Goal: Task Accomplishment & Management: Complete application form

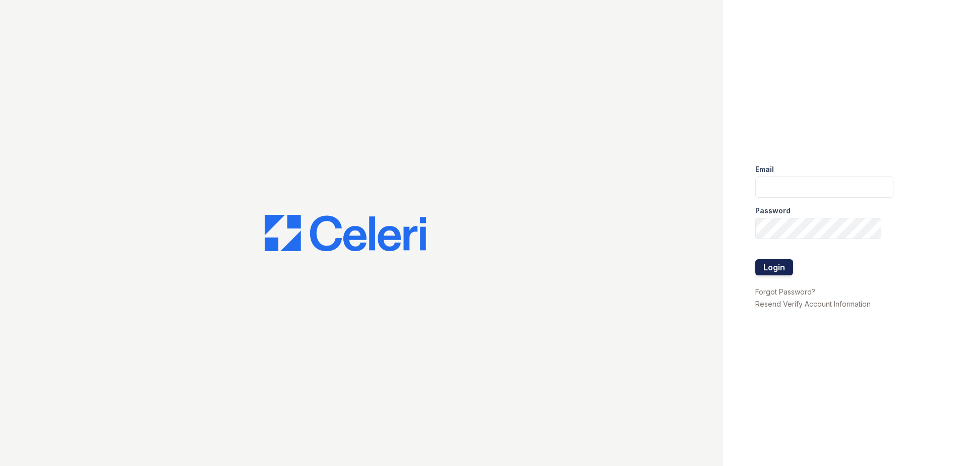
type input "Renewwaltham@trinity-pm.com"
click at [778, 267] on button "Login" at bounding box center [775, 267] width 38 height 16
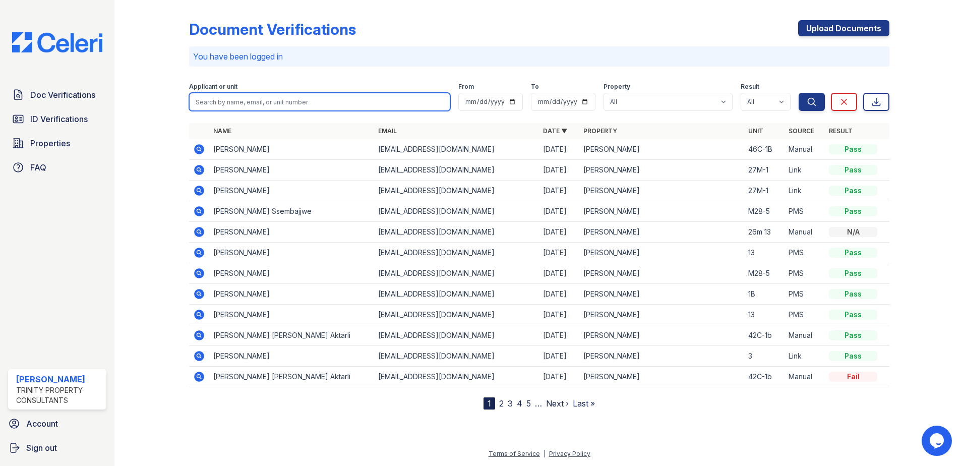
click at [248, 103] on input "search" at bounding box center [319, 102] width 261 height 18
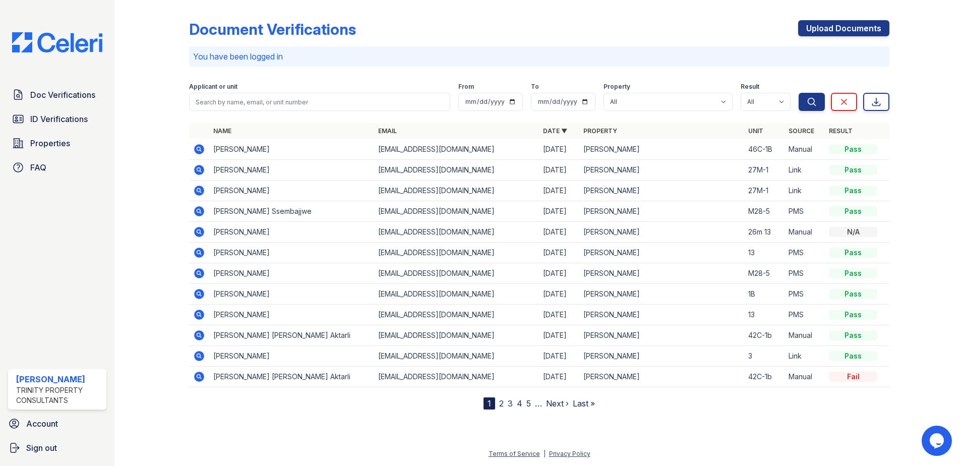
click at [120, 192] on div "Document Verifications Upload Documents You have been logged in Filter Applican…" at bounding box center [540, 233] width 850 height 466
click at [69, 91] on span "Doc Verifications" at bounding box center [62, 95] width 65 height 12
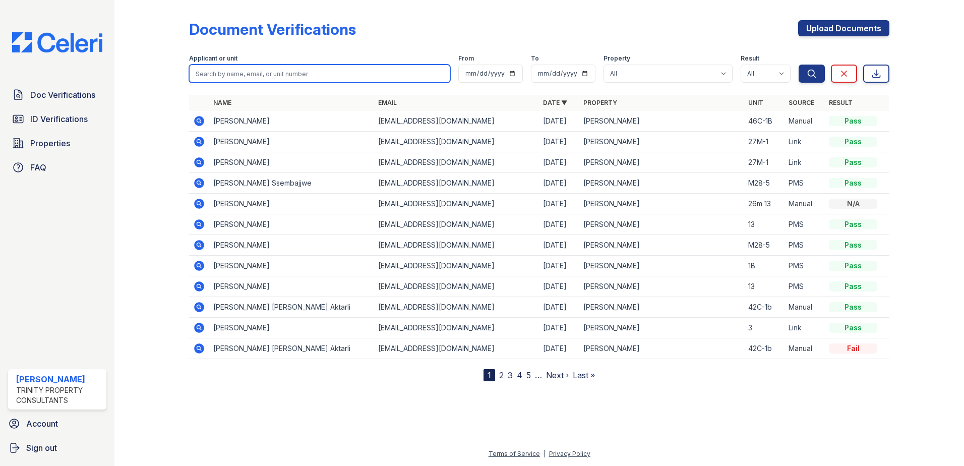
click at [219, 73] on input "search" at bounding box center [319, 74] width 261 height 18
type input "Celeste Riley"
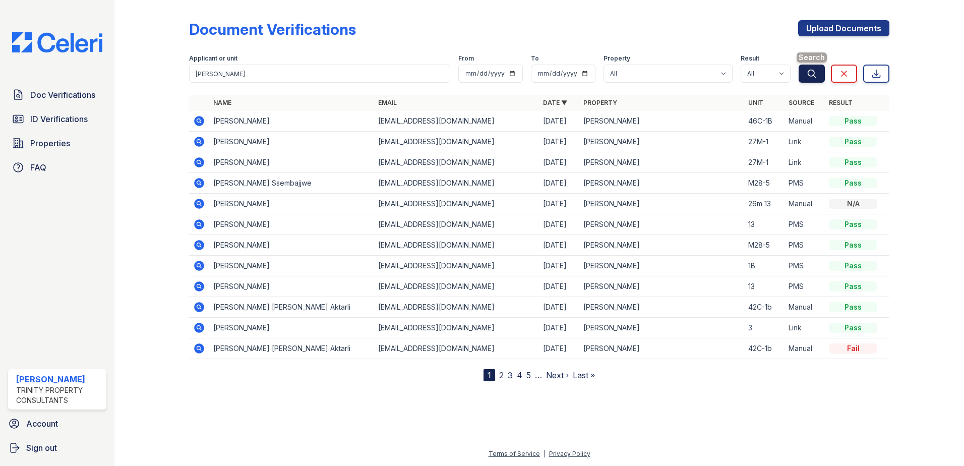
click at [817, 76] on icon "submit" at bounding box center [812, 74] width 10 height 10
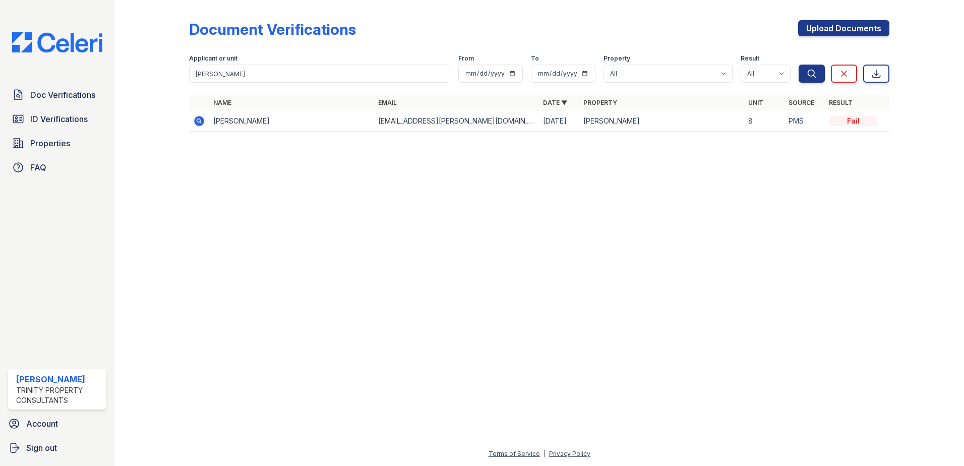
click at [196, 120] on icon at bounding box center [199, 121] width 10 height 10
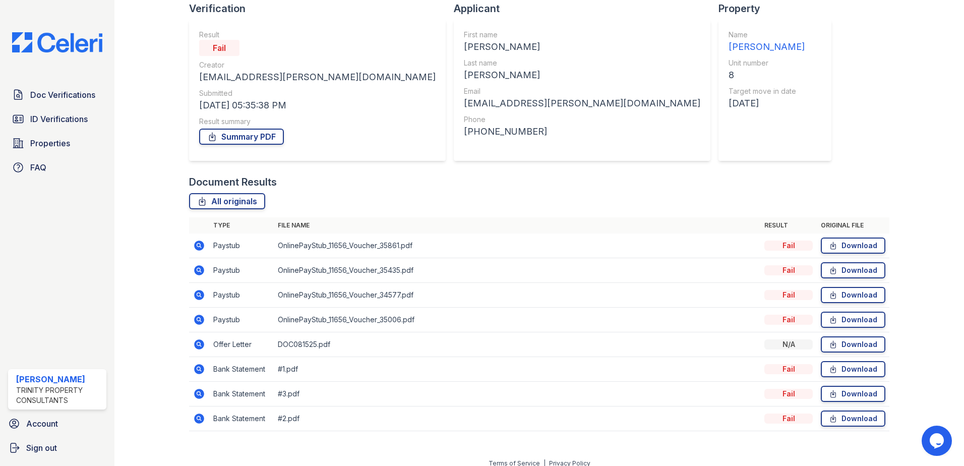
scroll to position [83, 0]
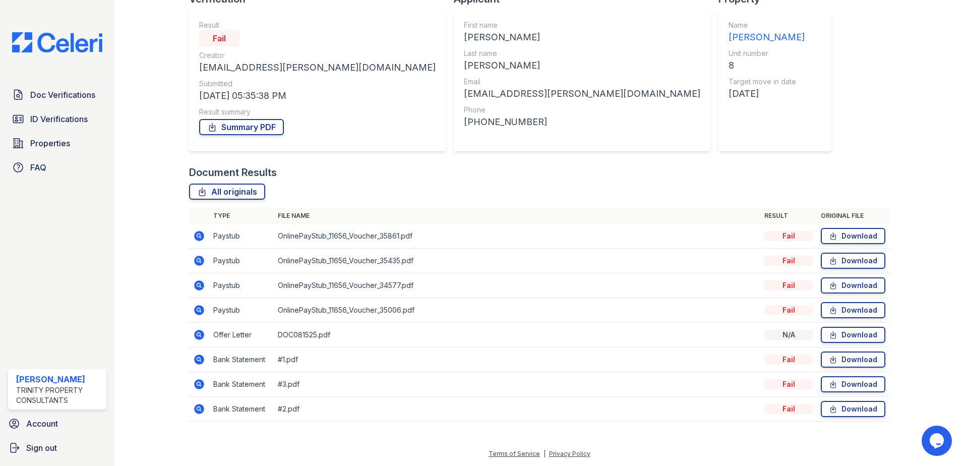
click at [198, 333] on icon at bounding box center [198, 334] width 3 height 3
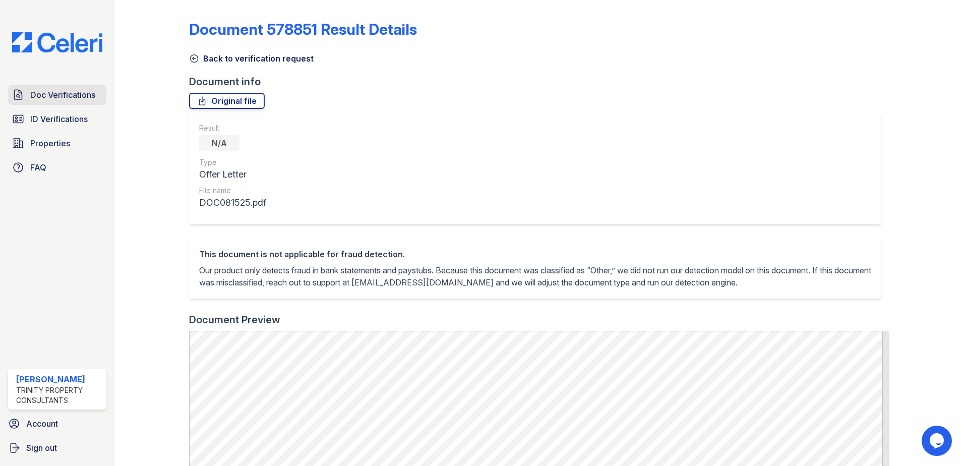
click at [81, 98] on span "Doc Verifications" at bounding box center [62, 95] width 65 height 12
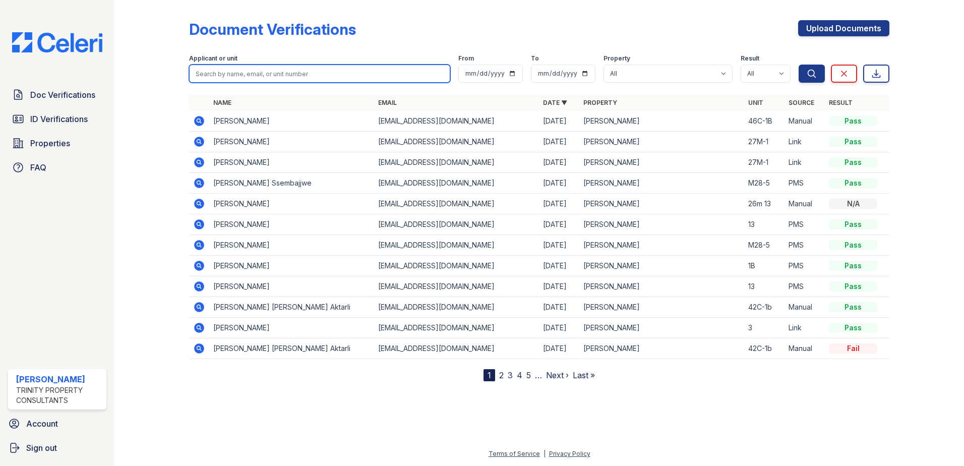
click at [232, 71] on input "search" at bounding box center [319, 74] width 261 height 18
type input "Celeste Riley"
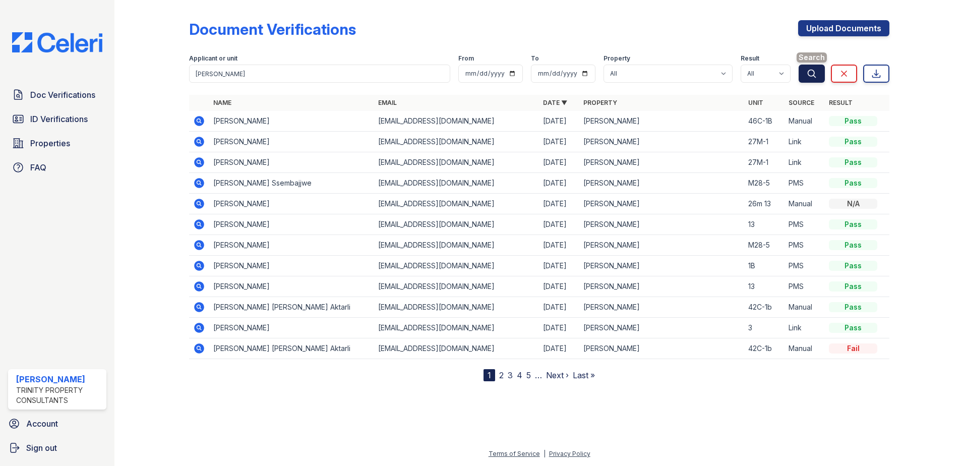
click at [813, 75] on icon "submit" at bounding box center [812, 74] width 10 height 10
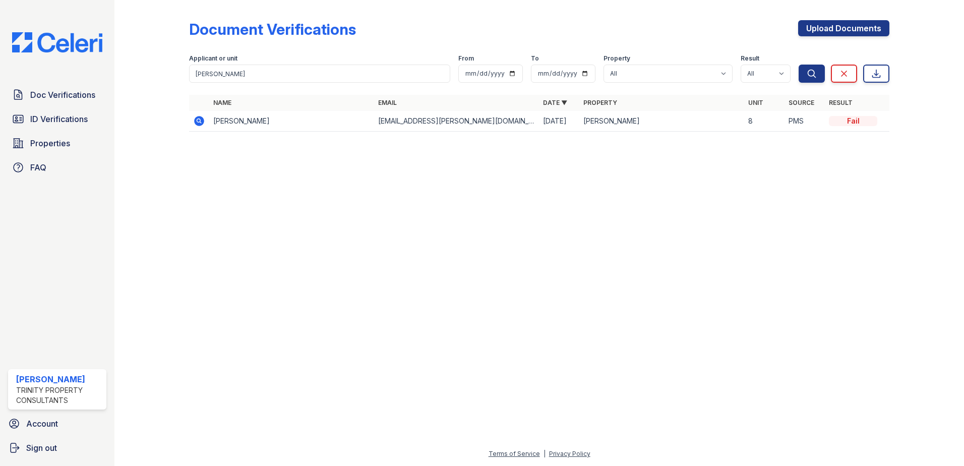
click at [227, 123] on td "Celeste Riley" at bounding box center [291, 121] width 165 height 21
drag, startPoint x: 196, startPoint y: 121, endPoint x: 201, endPoint y: 120, distance: 5.1
click at [196, 121] on icon at bounding box center [199, 121] width 10 height 10
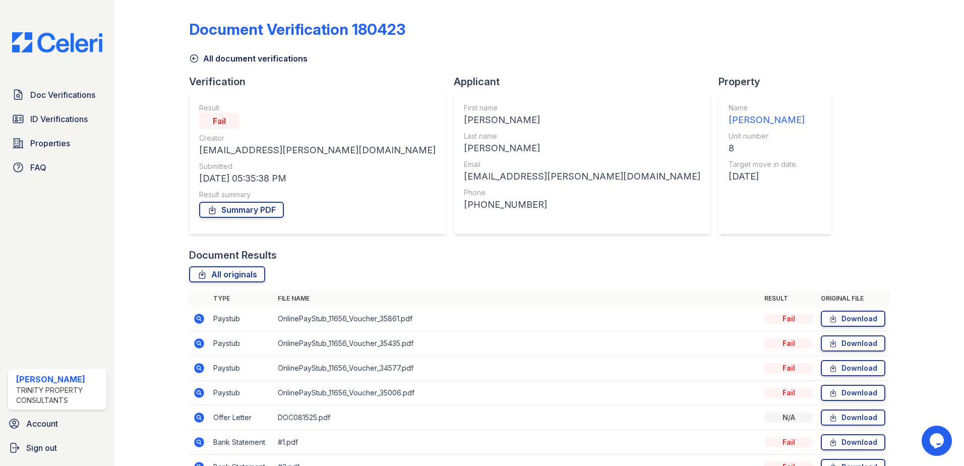
click at [197, 315] on icon at bounding box center [199, 319] width 10 height 10
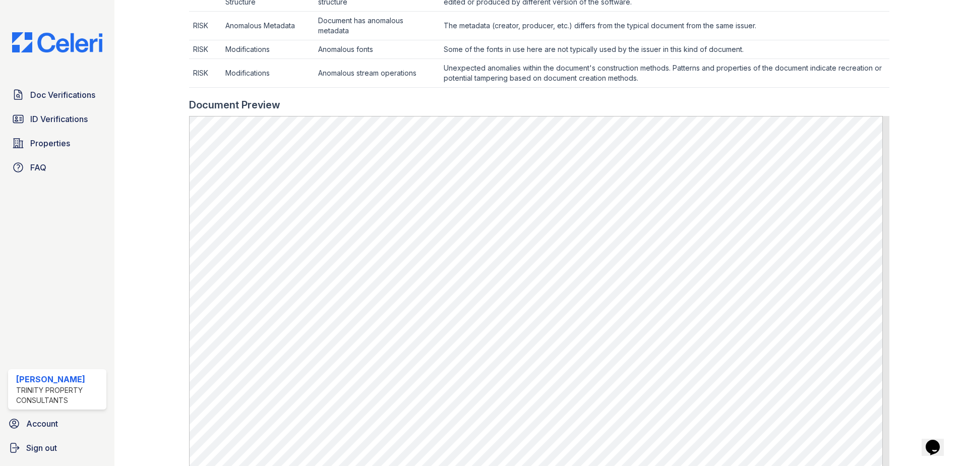
scroll to position [604, 0]
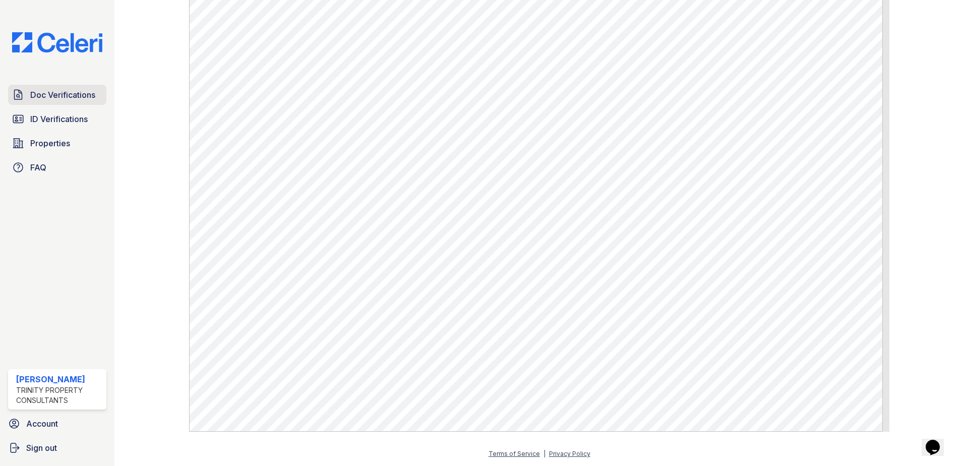
drag, startPoint x: 67, startPoint y: 92, endPoint x: 85, endPoint y: 92, distance: 18.7
click at [67, 92] on span "Doc Verifications" at bounding box center [62, 95] width 65 height 12
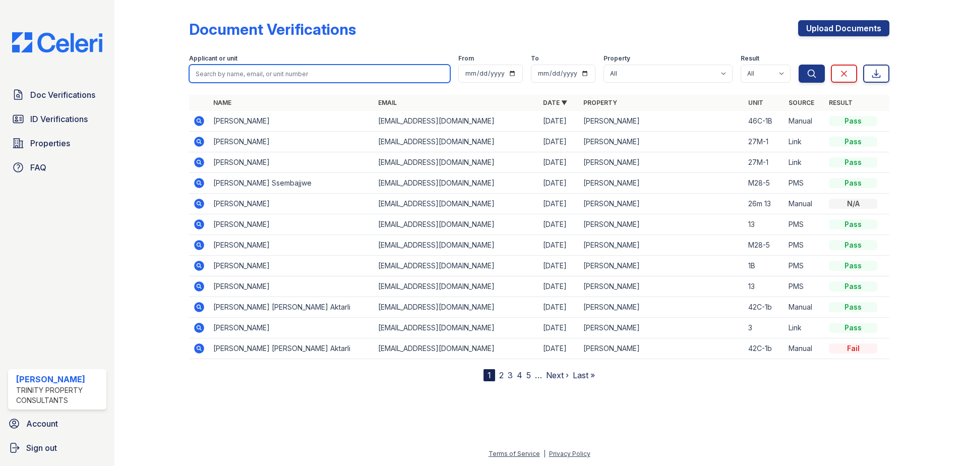
click at [231, 77] on input "search" at bounding box center [319, 74] width 261 height 18
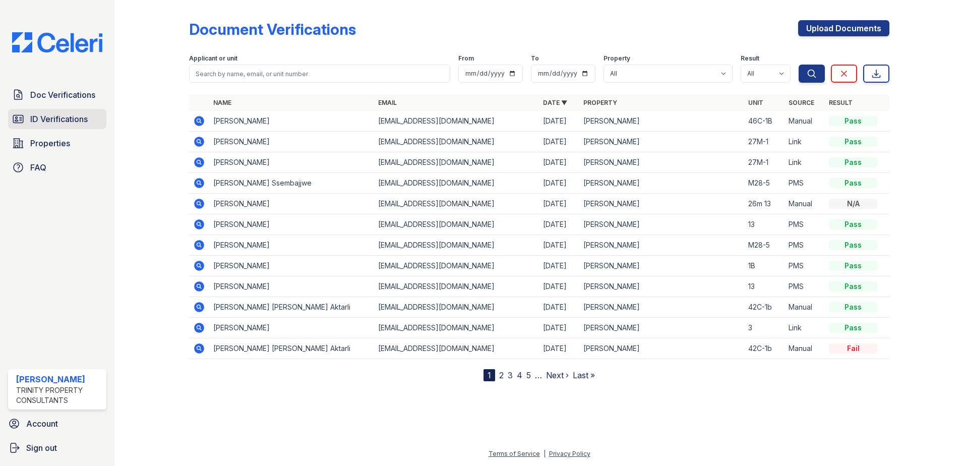
click at [73, 112] on link "ID Verifications" at bounding box center [57, 119] width 98 height 20
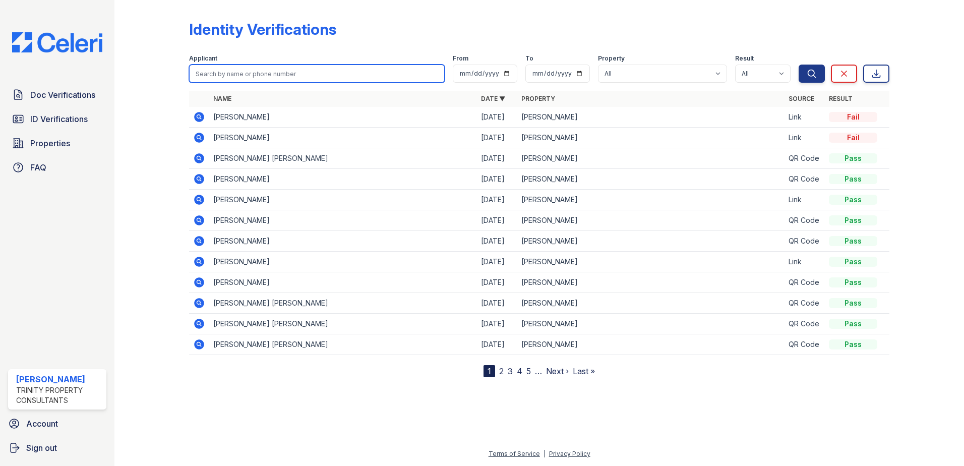
click at [212, 69] on input "search" at bounding box center [317, 74] width 256 height 18
type input "celeste riley"
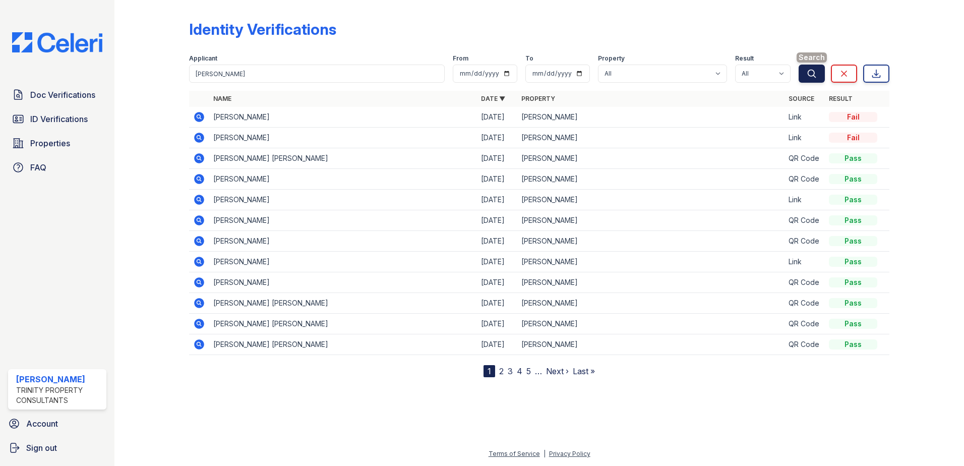
click at [803, 75] on button "Search" at bounding box center [812, 74] width 26 height 18
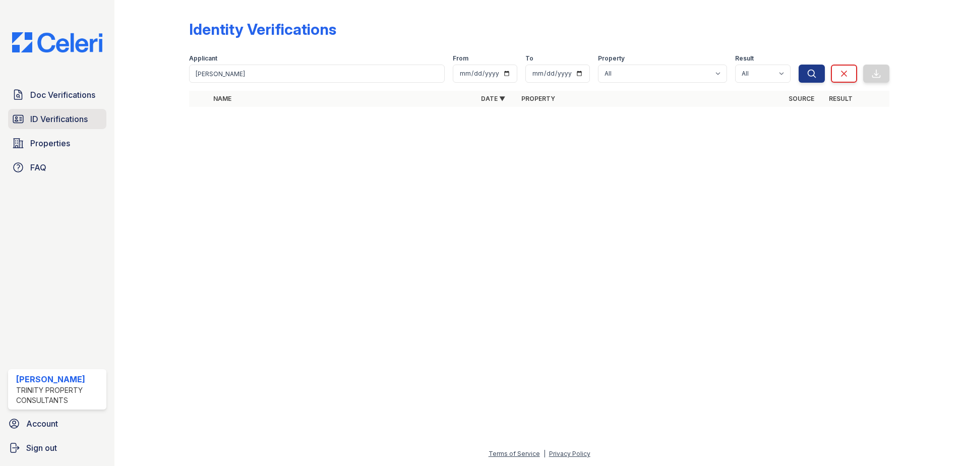
click at [66, 116] on span "ID Verifications" at bounding box center [59, 119] width 58 height 12
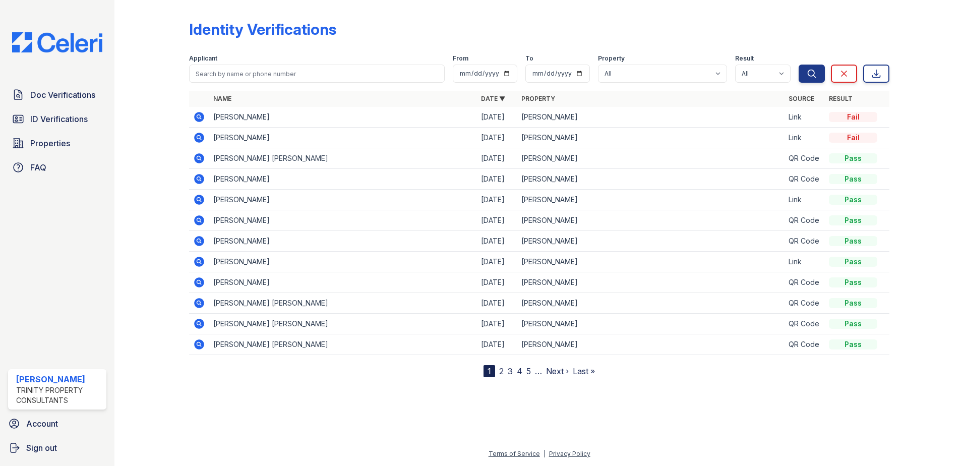
click at [498, 369] on nav "1 2 3 4 5 … Next › Last »" at bounding box center [539, 371] width 111 height 12
click at [501, 370] on link "2" at bounding box center [501, 371] width 5 height 10
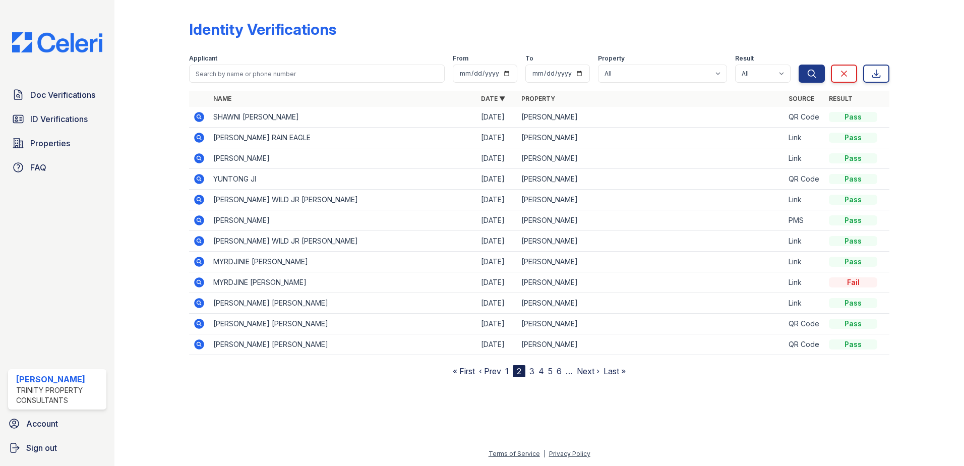
click at [97, 196] on div "Doc Verifications ID Verifications Properties FAQ ReNew Waltham Trinity Propert…" at bounding box center [57, 233] width 115 height 466
drag, startPoint x: 398, startPoint y: 190, endPoint x: 443, endPoint y: 194, distance: 45.6
click at [439, 194] on td "JAMES WILD JR GIARDINA" at bounding box center [343, 200] width 268 height 21
click at [452, 192] on td "JAMES WILD JR GIARDINA" at bounding box center [343, 200] width 268 height 21
click at [84, 92] on span "Doc Verifications" at bounding box center [62, 95] width 65 height 12
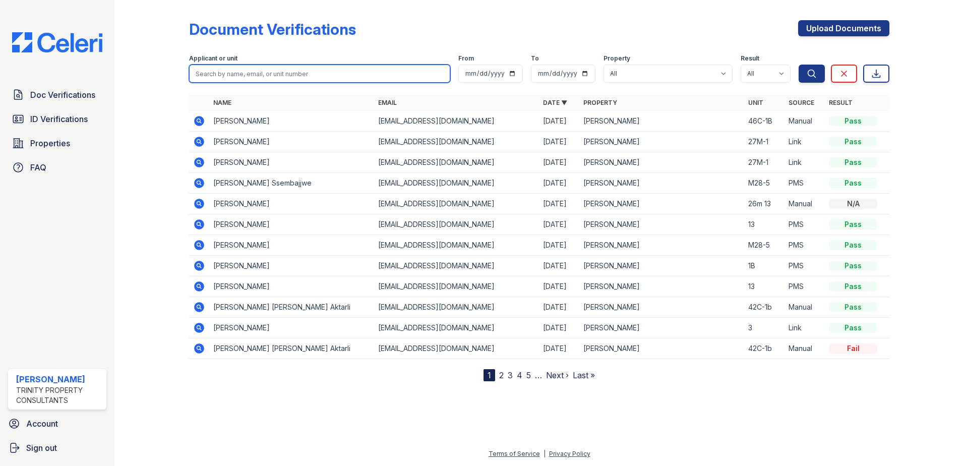
click at [228, 75] on input "search" at bounding box center [319, 74] width 261 height 18
type input "dayron"
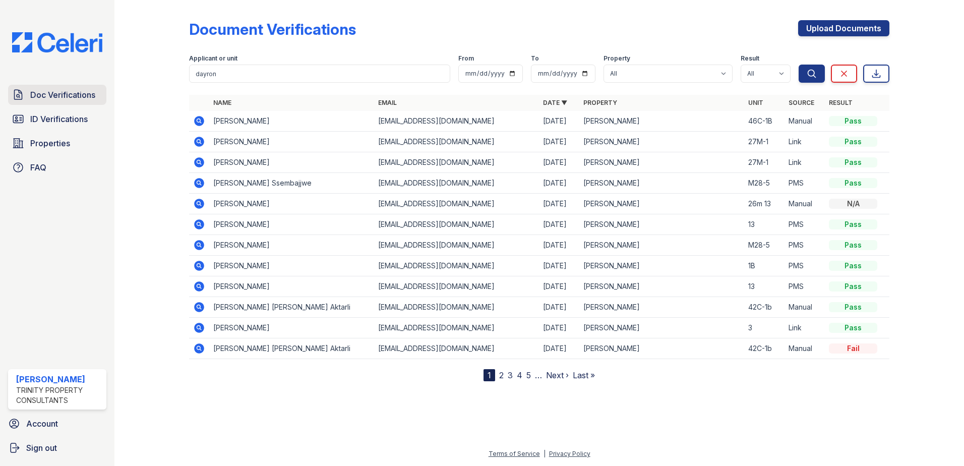
click at [66, 96] on span "Doc Verifications" at bounding box center [62, 95] width 65 height 12
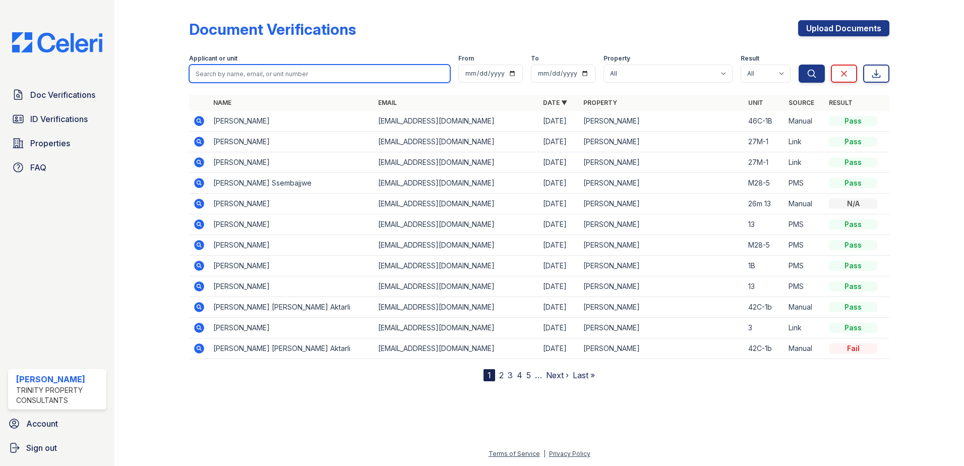
click at [229, 70] on input "search" at bounding box center [319, 74] width 261 height 18
type input "dayron"
click at [799, 65] on button "Search" at bounding box center [812, 74] width 26 height 18
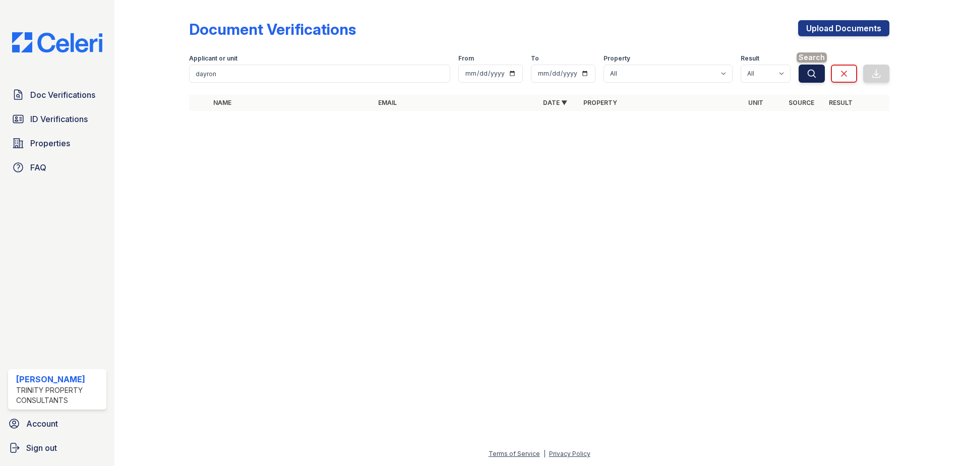
click at [809, 79] on button "Search" at bounding box center [812, 74] width 26 height 18
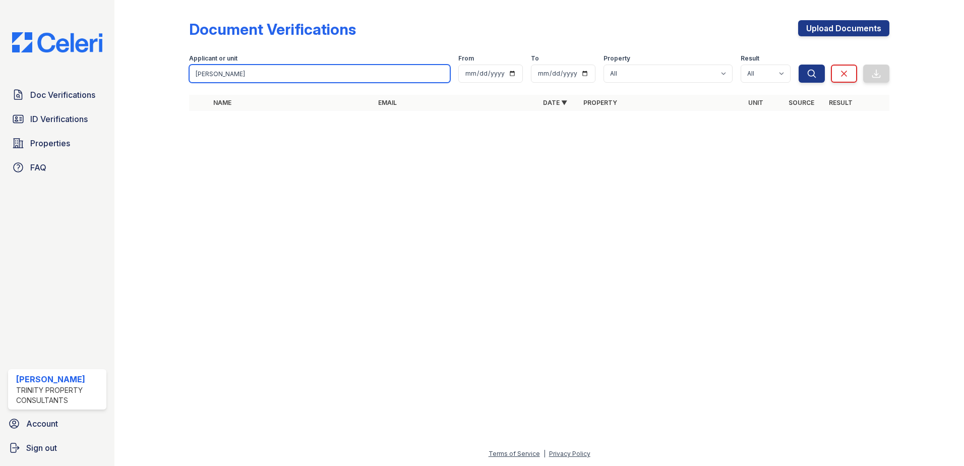
type input "dayron dennis-steele"
click at [799, 65] on button "Search" at bounding box center [812, 74] width 26 height 18
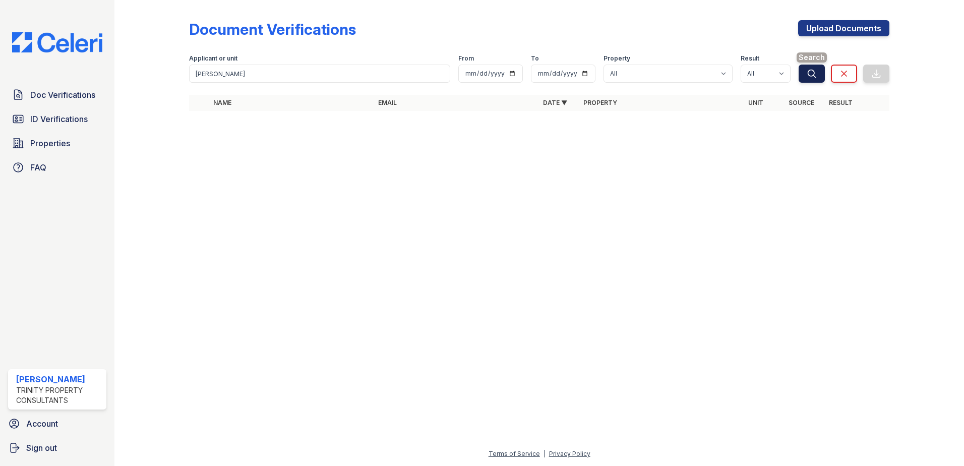
click at [814, 71] on icon "submit" at bounding box center [813, 74] width 8 height 8
click at [79, 117] on span "ID Verifications" at bounding box center [59, 119] width 58 height 12
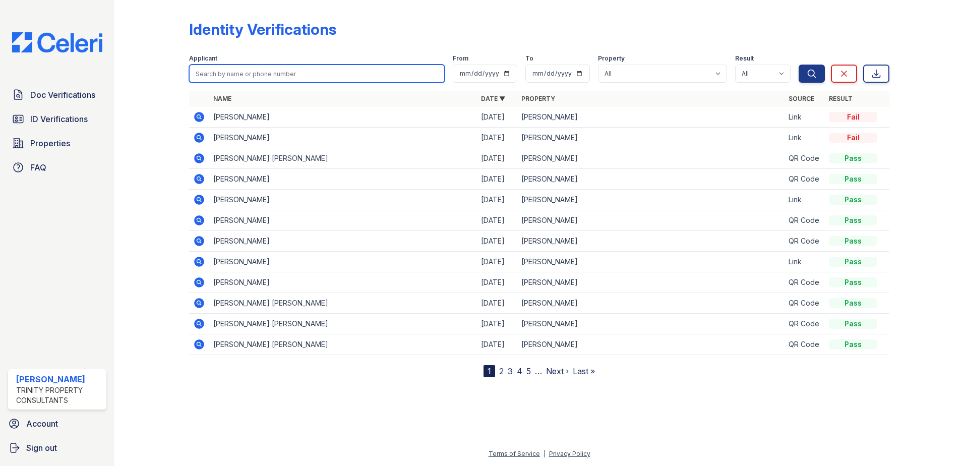
click at [235, 77] on input "search" at bounding box center [317, 74] width 256 height 18
type input "dayron"
click at [799, 65] on button "Search" at bounding box center [812, 74] width 26 height 18
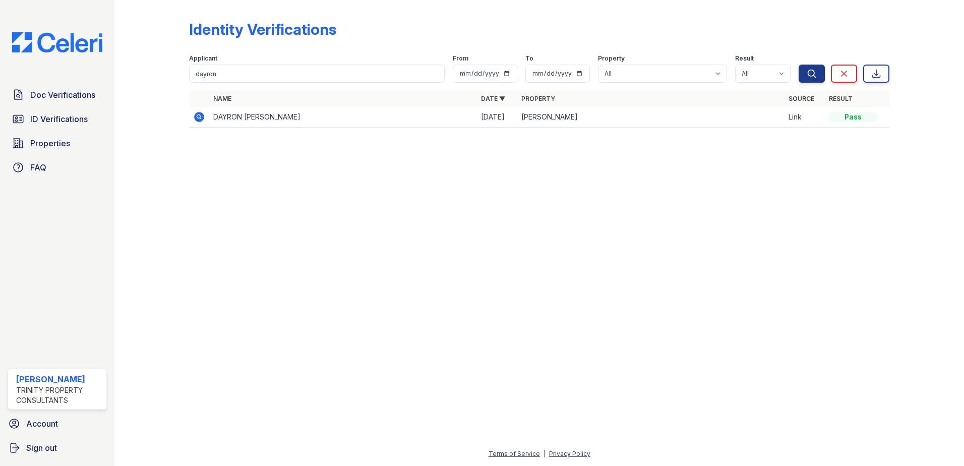
click at [200, 116] on icon at bounding box center [198, 116] width 3 height 3
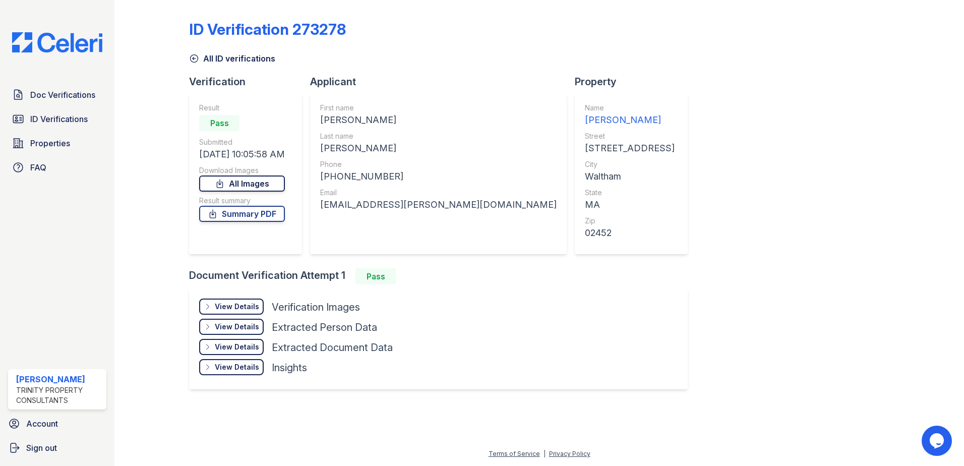
click at [263, 186] on link "All Images" at bounding box center [242, 184] width 86 height 16
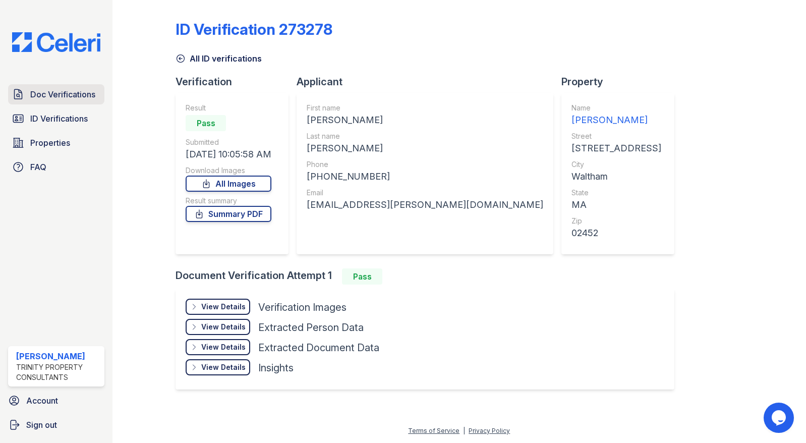
click at [46, 94] on span "Doc Verifications" at bounding box center [62, 94] width 65 height 12
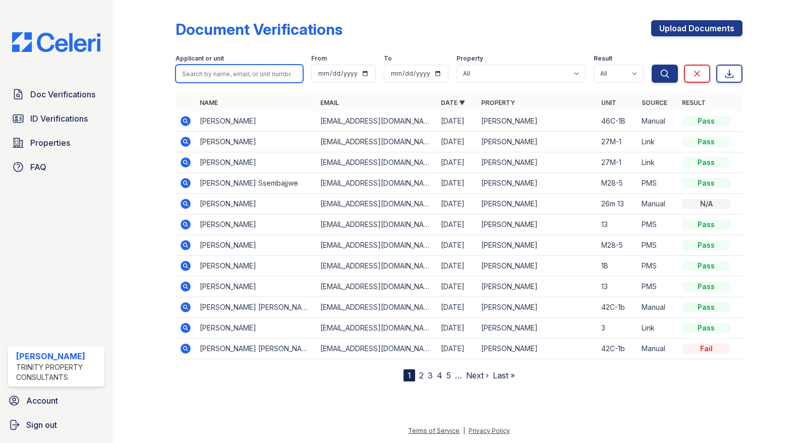
click at [211, 73] on input "search" at bounding box center [240, 74] width 128 height 18
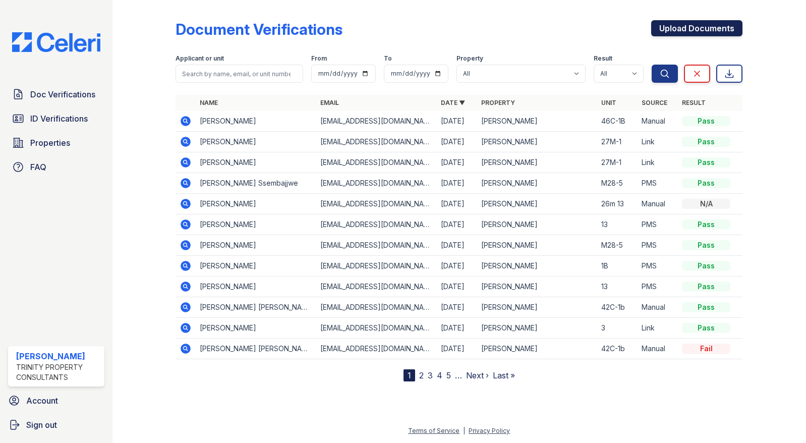
click at [681, 27] on link "Upload Documents" at bounding box center [696, 28] width 91 height 16
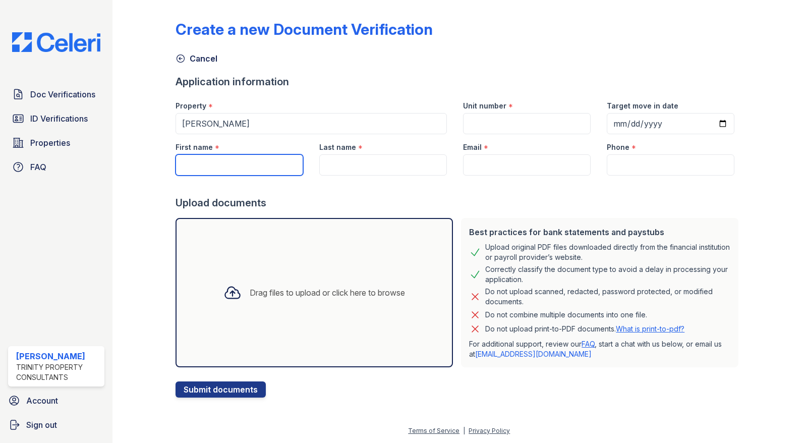
click at [190, 162] on input "First name" at bounding box center [240, 164] width 128 height 21
type input "Dayron"
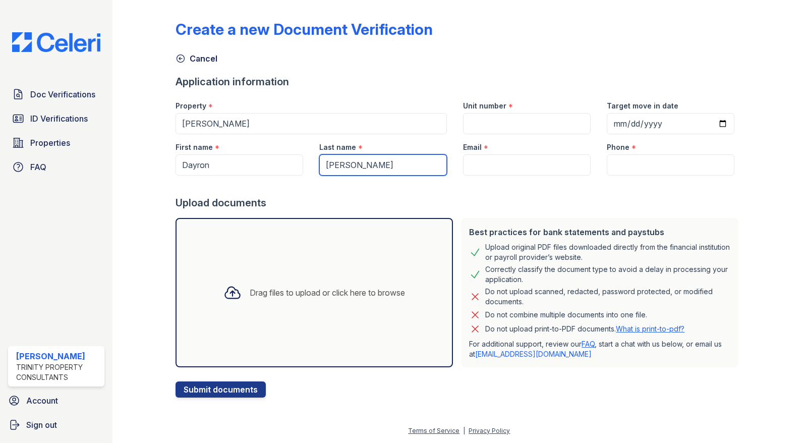
type input "Dennis-Steele"
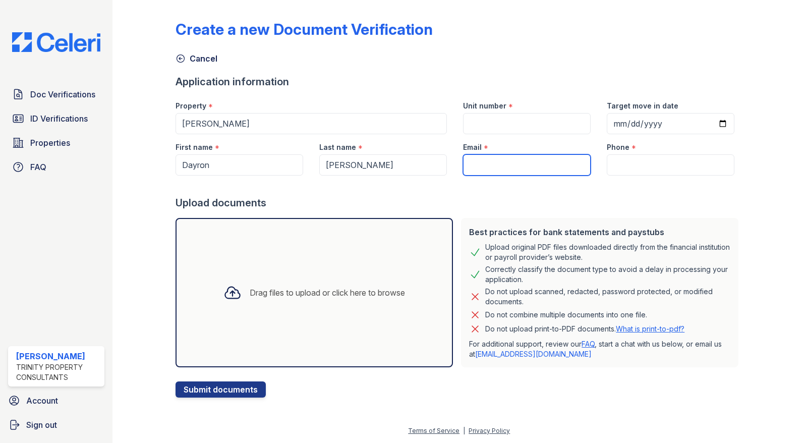
click at [475, 165] on input "Email" at bounding box center [527, 164] width 128 height 21
paste input "Official.d.steele@gmail.com"
type input "Official.d.steele@gmail.com"
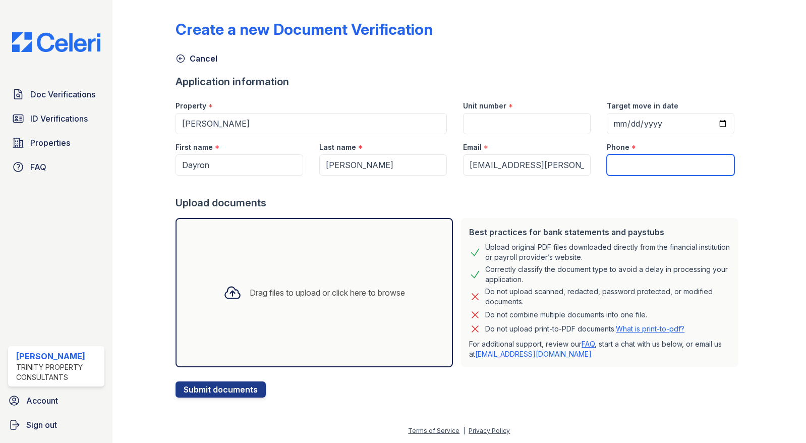
click at [627, 166] on input "Phone" at bounding box center [671, 164] width 128 height 21
click at [627, 163] on input "6176060479" at bounding box center [671, 164] width 128 height 21
click at [643, 163] on input "617-6060479" at bounding box center [671, 164] width 128 height 21
type input "617-606-0479"
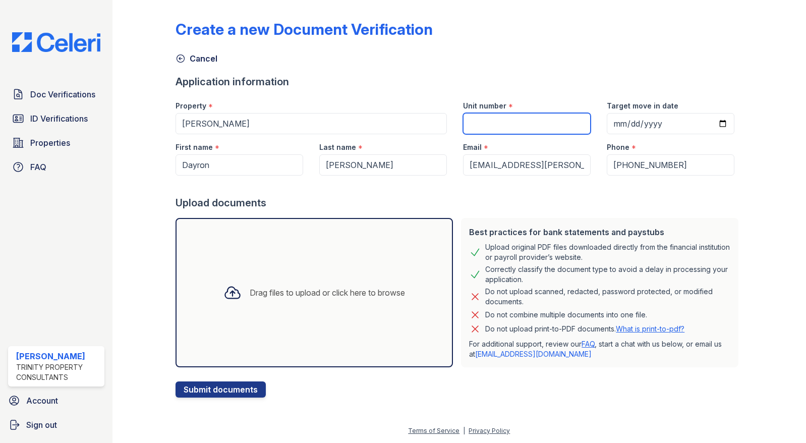
click at [481, 125] on input "Unit number" at bounding box center [527, 123] width 128 height 21
type input "76C-8"
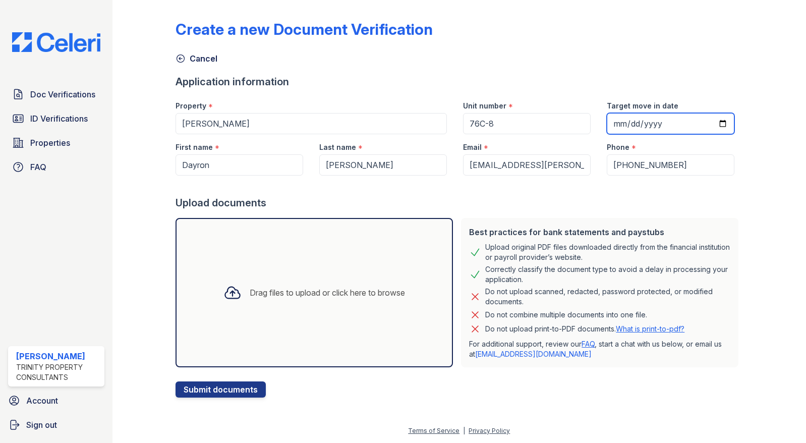
click at [624, 122] on input "Target move in date" at bounding box center [671, 123] width 128 height 21
type input "202025-12-01"
type input "2025-12-01"
drag, startPoint x: 720, startPoint y: 99, endPoint x: 707, endPoint y: 105, distance: 14.2
click at [719, 100] on div "Target move in date" at bounding box center [671, 103] width 128 height 20
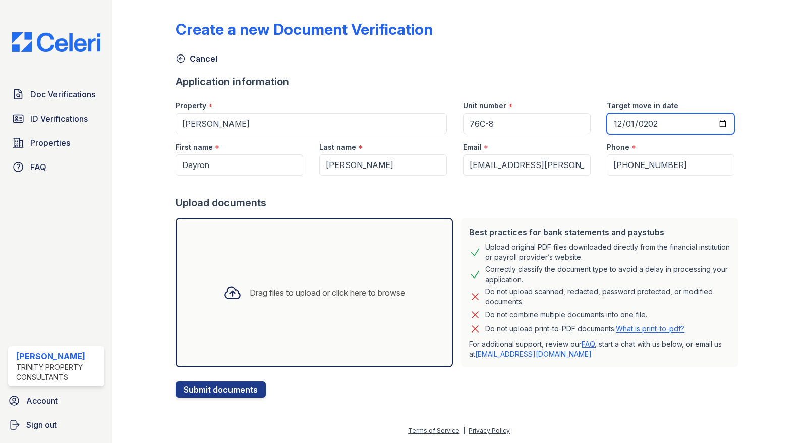
click at [686, 120] on input "2025-12-01" at bounding box center [671, 123] width 128 height 21
click at [699, 186] on div at bounding box center [459, 186] width 567 height 20
click at [381, 291] on div "Drag files to upload or click here to browse" at bounding box center [327, 293] width 155 height 12
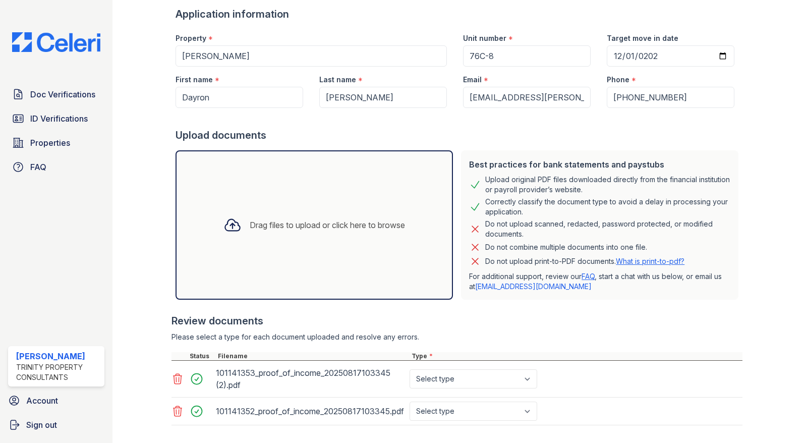
scroll to position [121, 0]
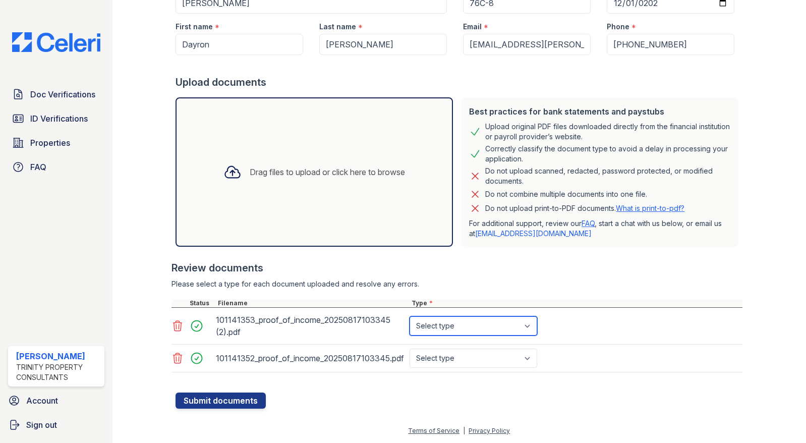
click at [529, 324] on select "Select type Paystub Bank Statement Offer Letter Tax Documents Benefit Award Let…" at bounding box center [474, 325] width 128 height 19
select select "paystub"
click at [410, 316] on select "Select type Paystub Bank Statement Offer Letter Tax Documents Benefit Award Let…" at bounding box center [474, 325] width 128 height 19
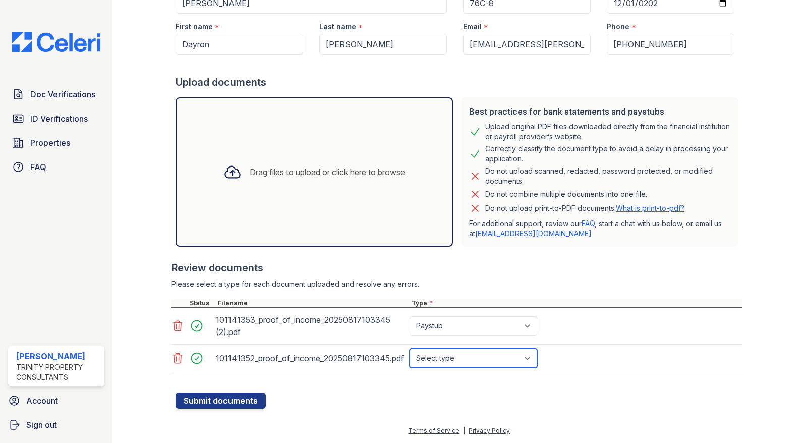
click at [530, 357] on select "Select type Paystub Bank Statement Offer Letter Tax Documents Benefit Award Let…" at bounding box center [474, 358] width 128 height 19
select select "paystub"
click at [410, 349] on select "Select type Paystub Bank Statement Offer Letter Tax Documents Benefit Award Let…" at bounding box center [474, 358] width 128 height 19
click at [221, 397] on button "Submit documents" at bounding box center [221, 400] width 90 height 16
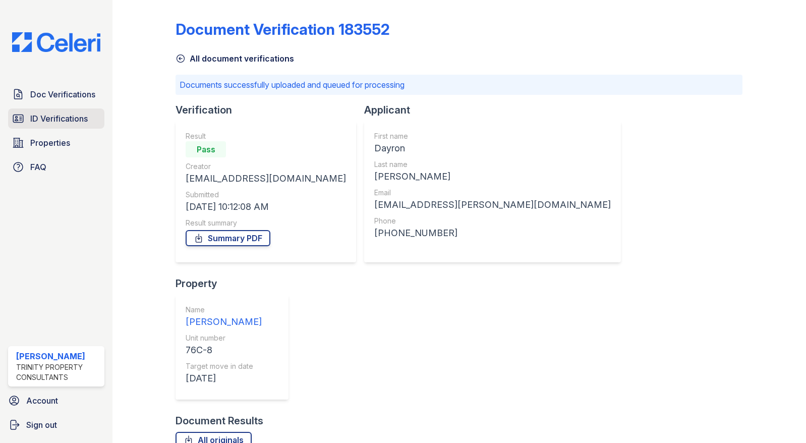
click at [74, 118] on span "ID Verifications" at bounding box center [59, 118] width 58 height 12
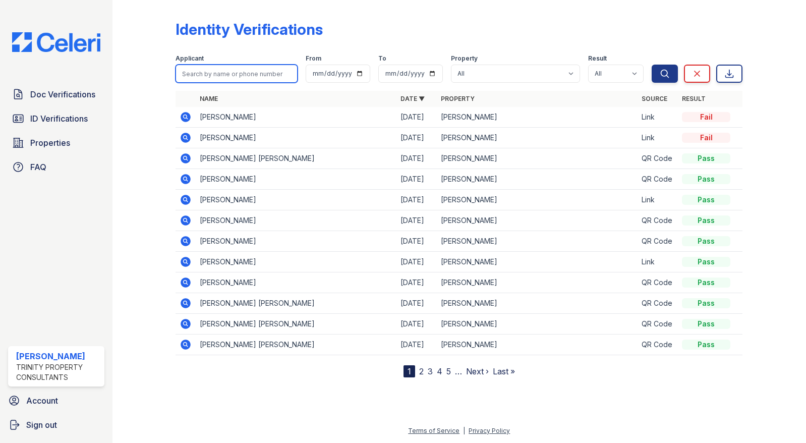
click at [204, 72] on input "search" at bounding box center [237, 74] width 122 height 18
click at [143, 208] on div at bounding box center [152, 190] width 47 height 373
click at [201, 76] on input "search" at bounding box center [237, 74] width 122 height 18
type input "c"
type input "Celeste Riley"
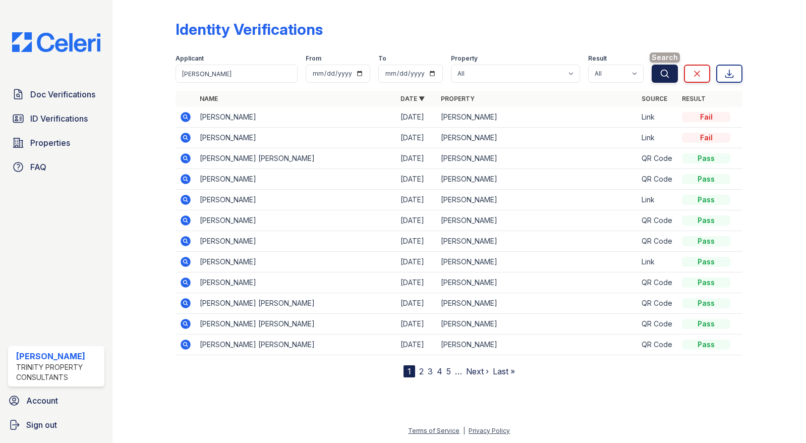
click at [667, 70] on icon "submit" at bounding box center [665, 74] width 10 height 10
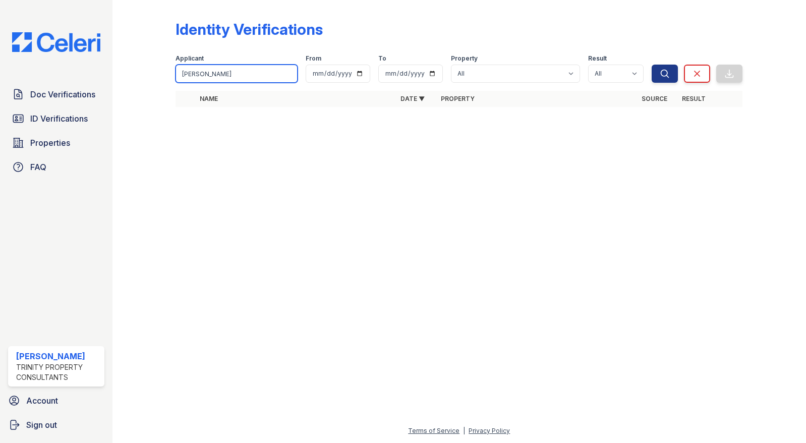
click at [223, 74] on input "Celeste Riley" at bounding box center [237, 74] width 122 height 18
type input "celeste riley"
click at [665, 77] on icon "submit" at bounding box center [665, 74] width 10 height 10
click at [54, 94] on span "Doc Verifications" at bounding box center [62, 94] width 65 height 12
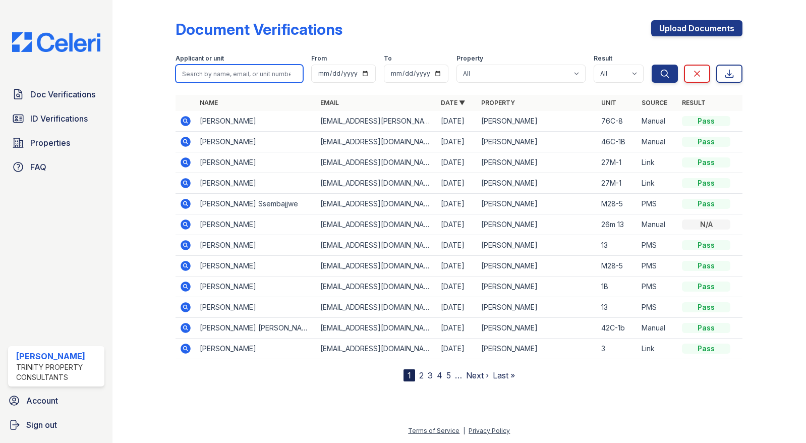
click at [219, 70] on input "search" at bounding box center [240, 74] width 128 height 18
click at [122, 164] on div "Document Verifications Upload Documents Filter Applicant or unit From To Proper…" at bounding box center [459, 221] width 694 height 443
click at [211, 76] on input "search" at bounding box center [240, 74] width 128 height 18
type input "Celeste Riley"
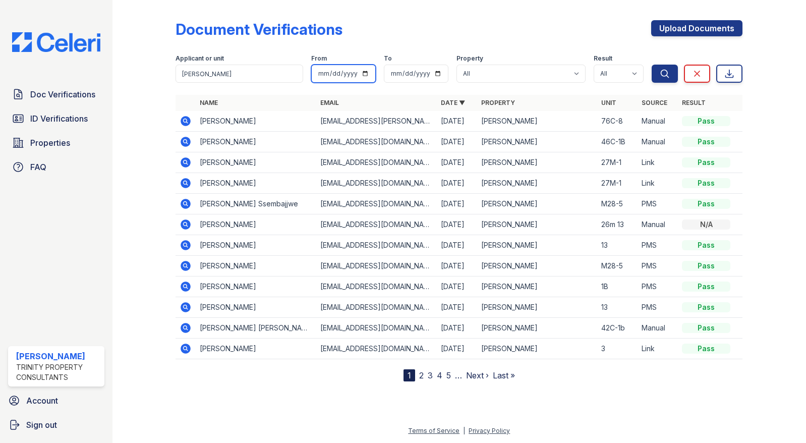
click at [652, 65] on button "Search" at bounding box center [665, 74] width 26 height 18
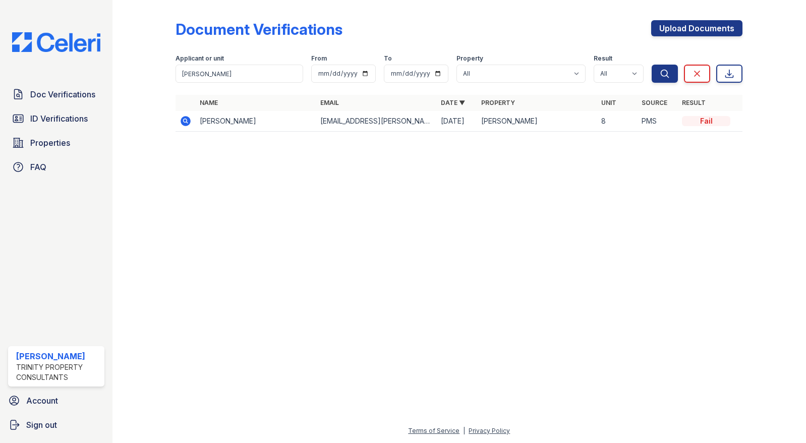
click at [187, 119] on icon at bounding box center [186, 121] width 10 height 10
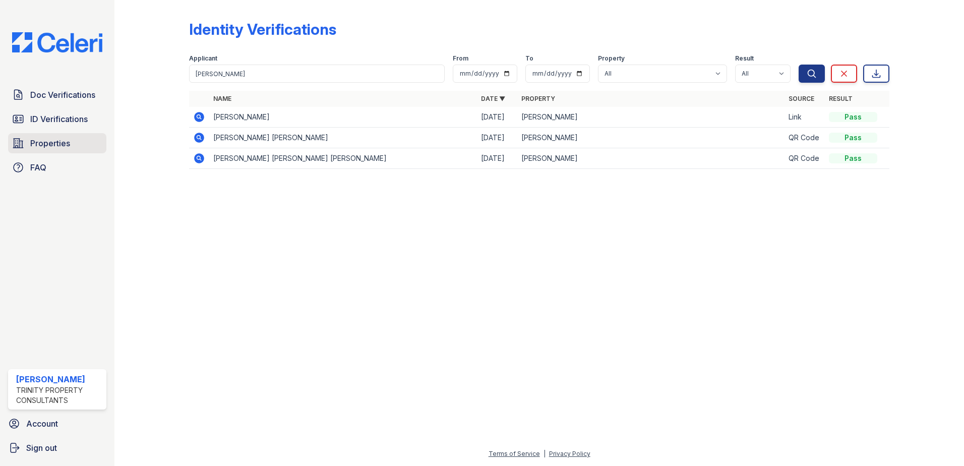
click at [61, 150] on link "Properties" at bounding box center [57, 143] width 98 height 20
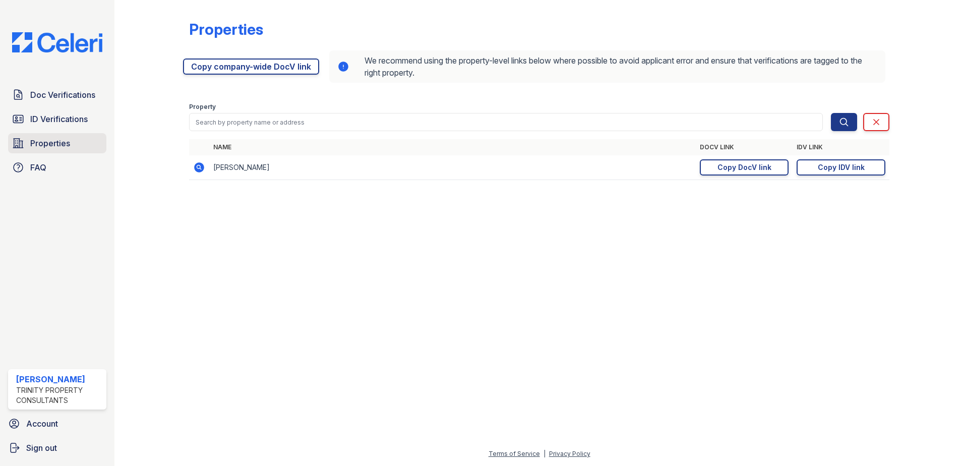
click at [58, 145] on span "Properties" at bounding box center [50, 143] width 40 height 12
click at [51, 143] on span "Properties" at bounding box center [50, 143] width 40 height 12
click at [854, 166] on div "Copy IDV link" at bounding box center [841, 167] width 47 height 10
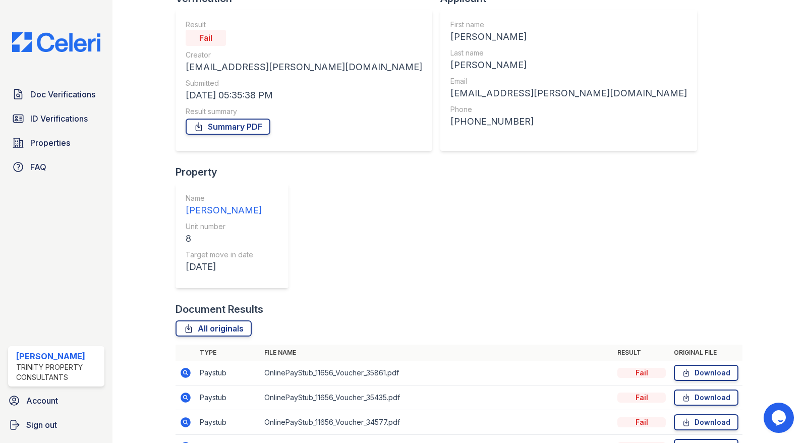
scroll to position [101, 0]
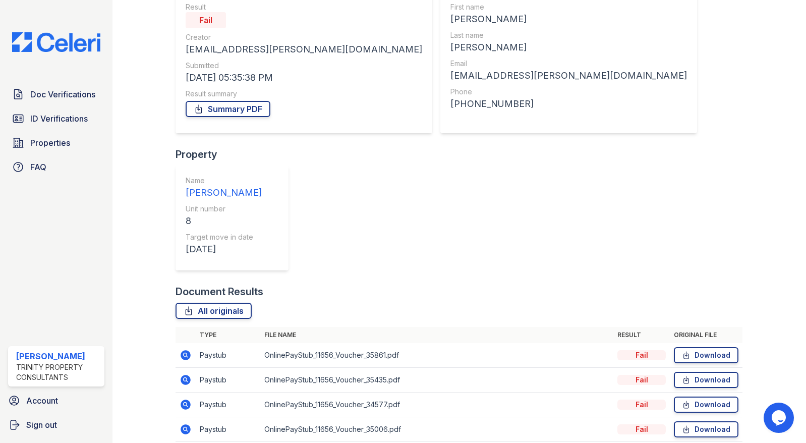
drag, startPoint x: 214, startPoint y: 342, endPoint x: 185, endPoint y: 344, distance: 28.9
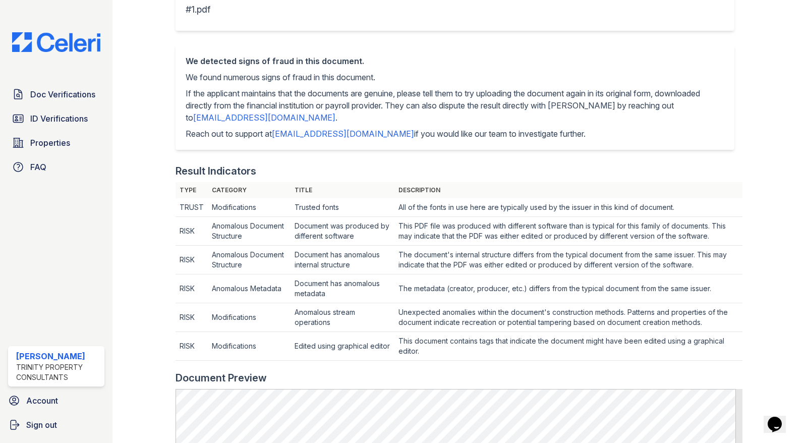
scroll to position [101, 0]
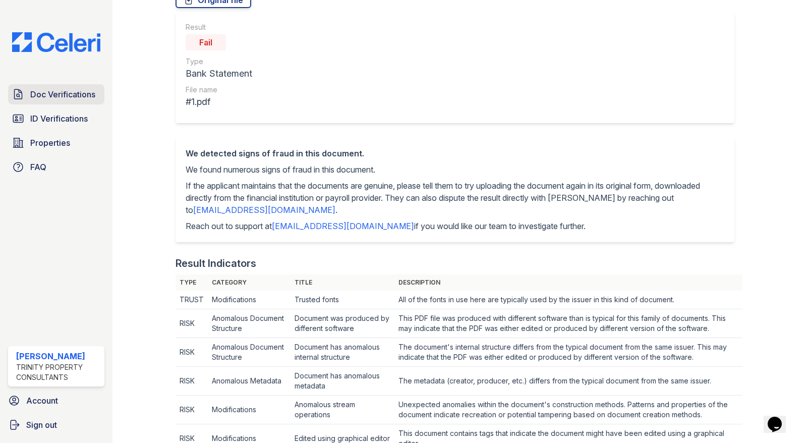
click at [43, 98] on span "Doc Verifications" at bounding box center [62, 94] width 65 height 12
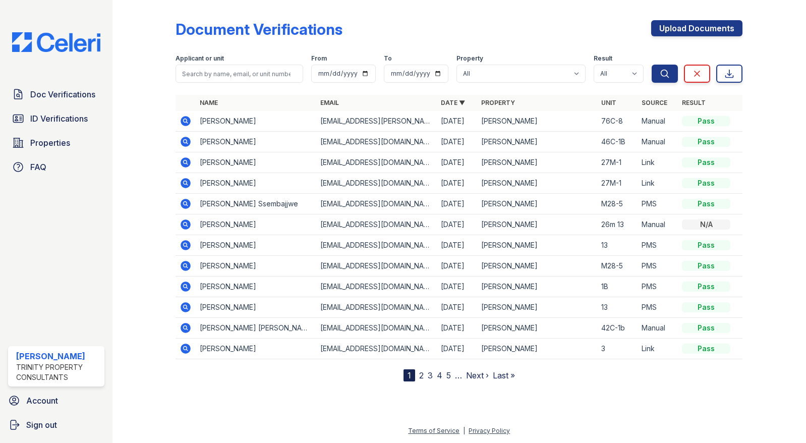
click at [186, 121] on icon at bounding box center [185, 120] width 3 height 3
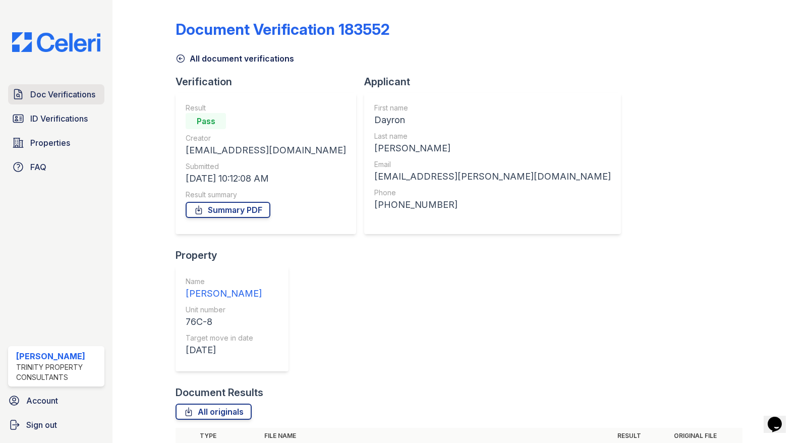
drag, startPoint x: 280, startPoint y: 473, endPoint x: 70, endPoint y: 94, distance: 433.6
click at [69, 94] on span "Doc Verifications" at bounding box center [62, 94] width 65 height 12
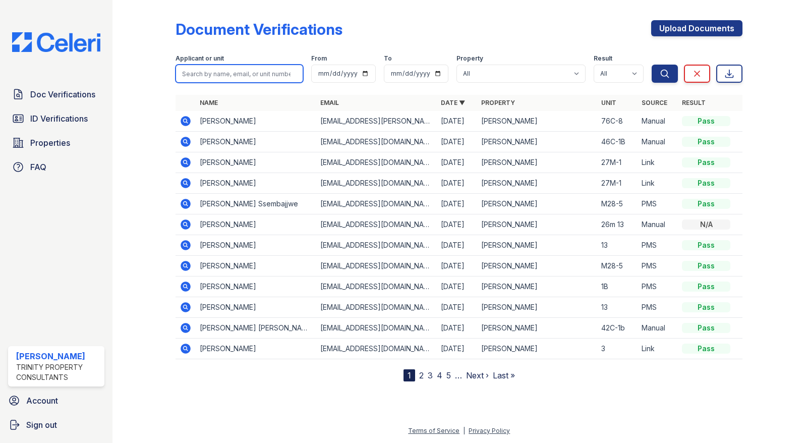
click at [207, 77] on input "search" at bounding box center [240, 74] width 128 height 18
click at [203, 74] on input "celester" at bounding box center [240, 74] width 128 height 18
type input "celeste riley"
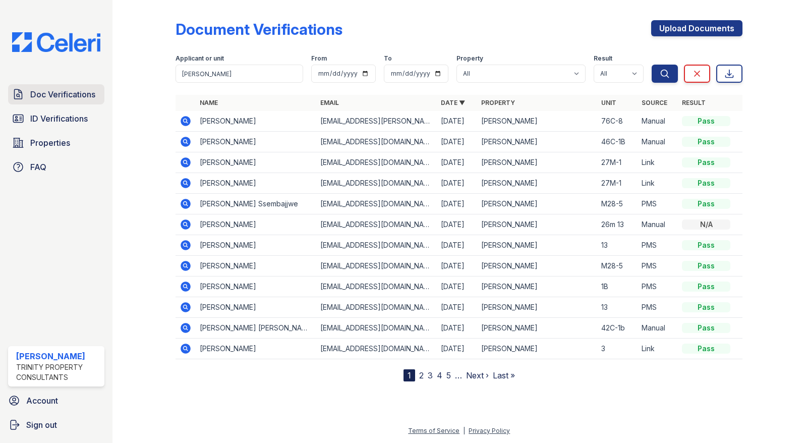
click at [76, 92] on span "Doc Verifications" at bounding box center [62, 94] width 65 height 12
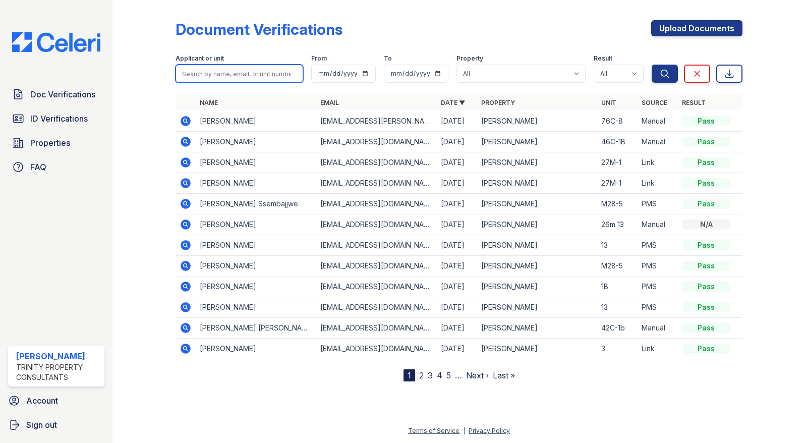
click at [189, 72] on input "search" at bounding box center [240, 74] width 128 height 18
type input "celeste riley"
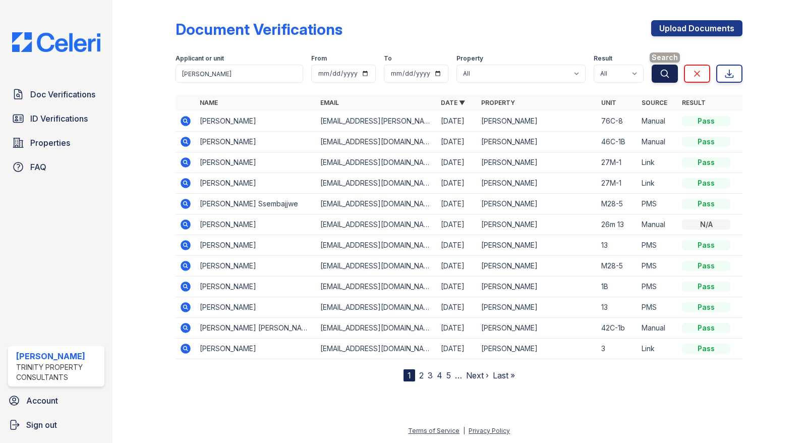
click at [668, 72] on icon "submit" at bounding box center [665, 74] width 10 height 10
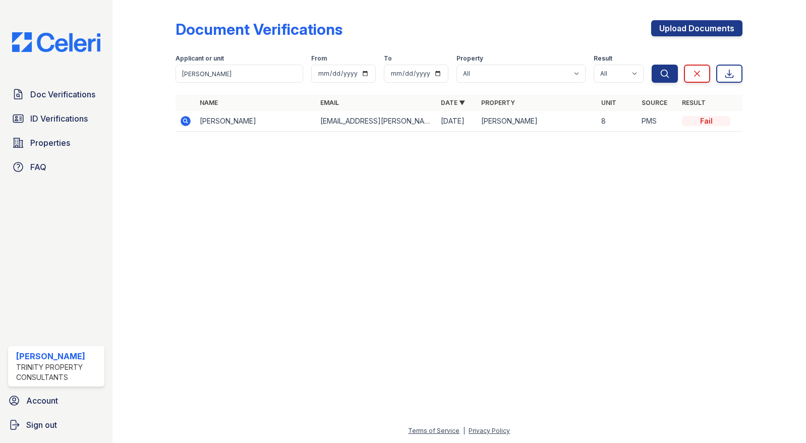
click at [185, 121] on icon at bounding box center [185, 120] width 3 height 3
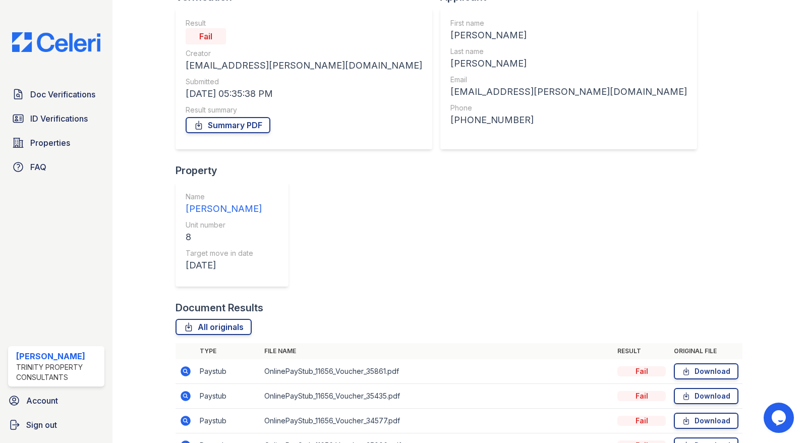
scroll to position [101, 0]
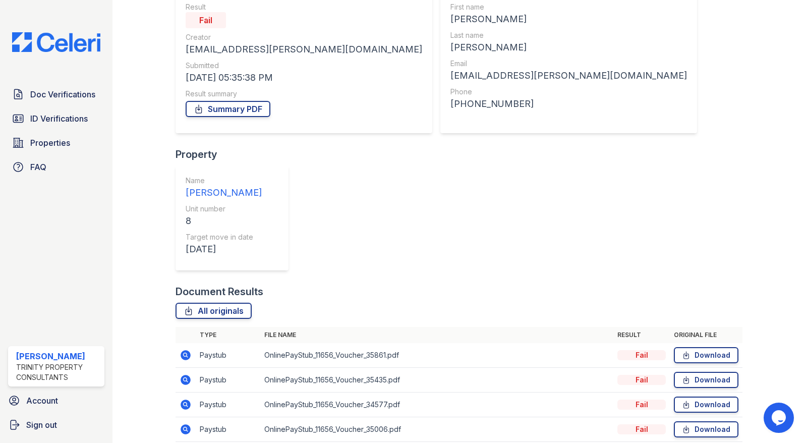
click at [640, 350] on div "Fail" at bounding box center [641, 355] width 48 height 10
drag, startPoint x: 640, startPoint y: 218, endPoint x: 486, endPoint y: 362, distance: 210.6
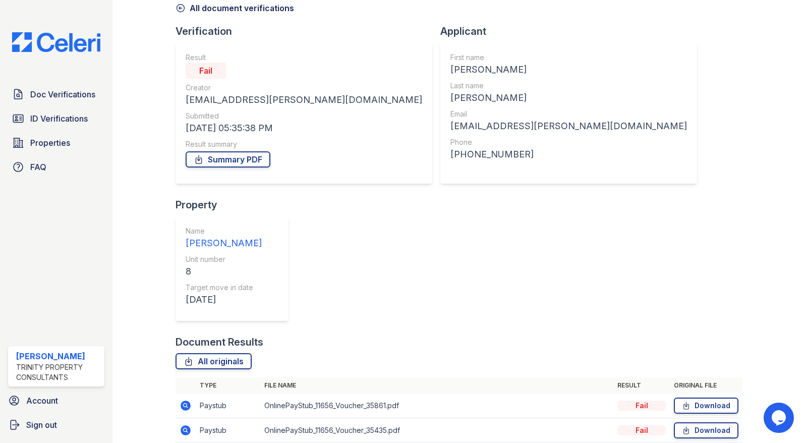
scroll to position [106, 0]
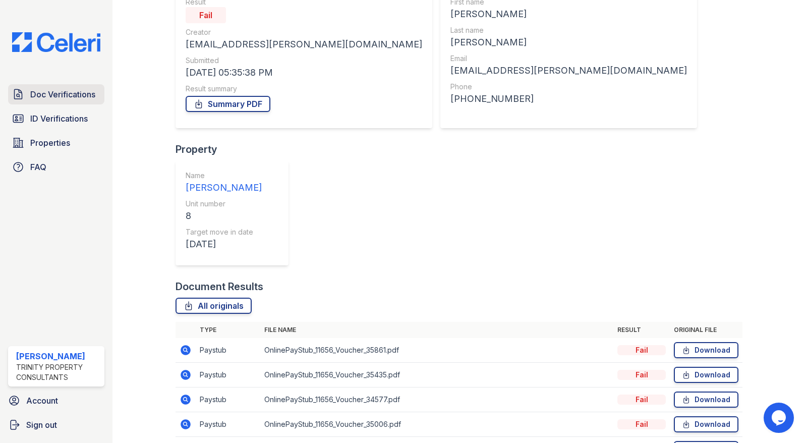
drag, startPoint x: 55, startPoint y: 93, endPoint x: 69, endPoint y: 90, distance: 14.3
click at [56, 92] on span "Doc Verifications" at bounding box center [62, 94] width 65 height 12
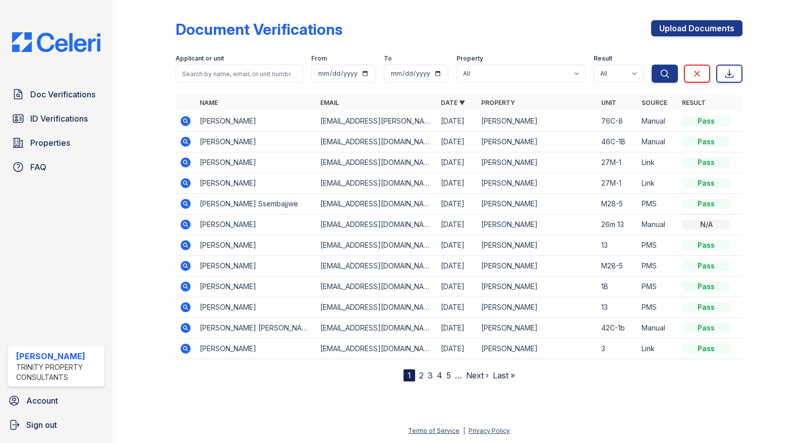
click at [186, 122] on icon at bounding box center [186, 121] width 12 height 12
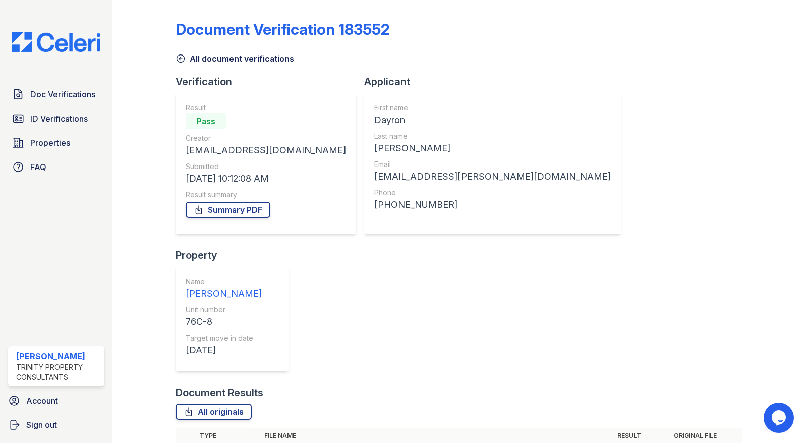
drag, startPoint x: 204, startPoint y: 321, endPoint x: 186, endPoint y: 321, distance: 17.7
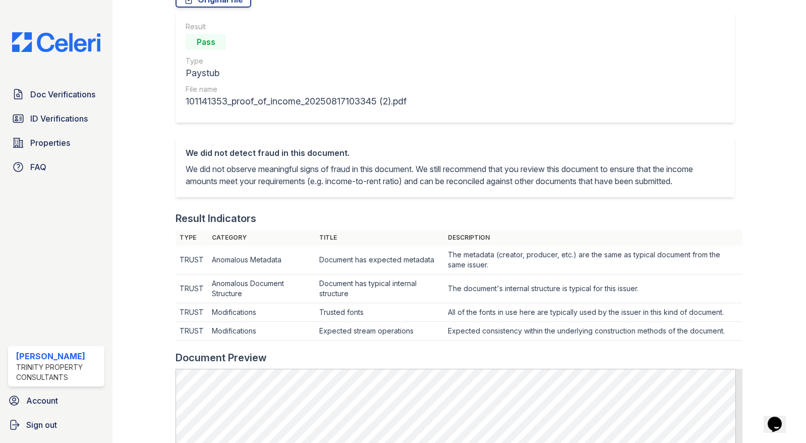
scroll to position [303, 0]
